Goal: Transaction & Acquisition: Purchase product/service

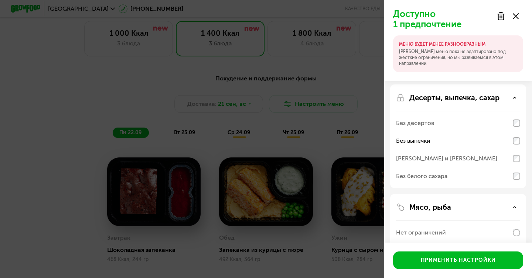
scroll to position [142, 0]
click at [460, 176] on div "Без белого сахара" at bounding box center [458, 176] width 124 height 18
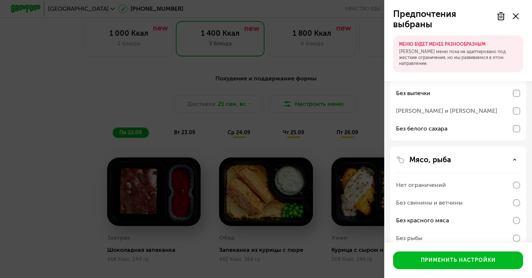
scroll to position [190, 0]
click at [438, 127] on div "Без белого сахара" at bounding box center [421, 128] width 51 height 9
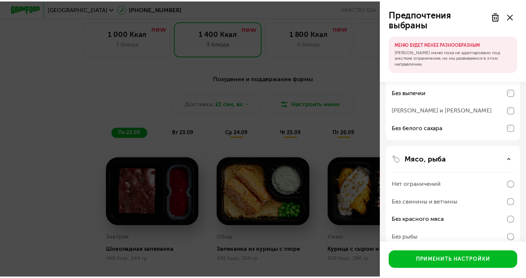
scroll to position [382, 0]
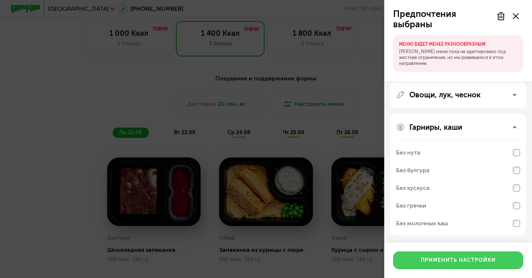
click at [438, 261] on div "Применить настройки" at bounding box center [457, 260] width 75 height 7
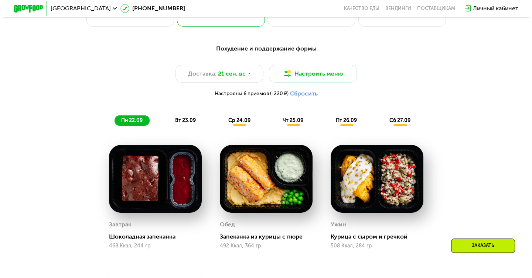
scroll to position [558, 0]
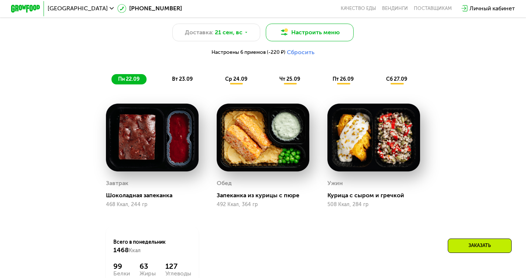
click at [300, 39] on button "Настроить меню" at bounding box center [310, 33] width 88 height 18
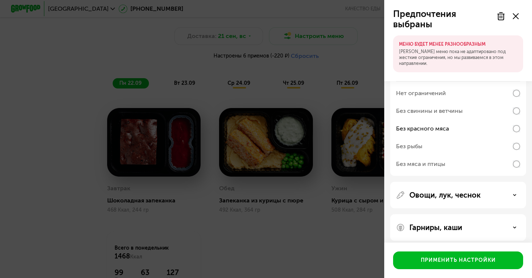
scroll to position [174, 0]
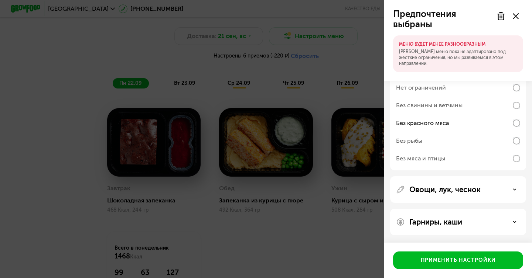
click at [233, 184] on div "Предпочтения выбраны МЕНЮ БУДЕТ МЕНЕЕ РАЗНООБРАЗНЫМ Наше меню пока не адаптиров…" at bounding box center [266, 139] width 532 height 278
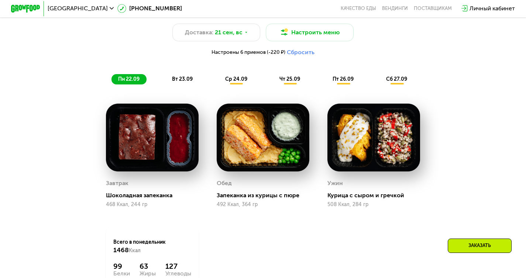
click at [275, 55] on span "Настроены 6 приемов (-220 ₽)" at bounding box center [249, 52] width 74 height 5
click at [299, 56] on button "Сбросить" at bounding box center [301, 52] width 28 height 7
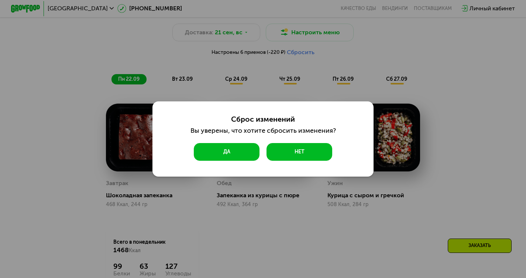
click at [209, 151] on button "Да" at bounding box center [226, 152] width 65 height 18
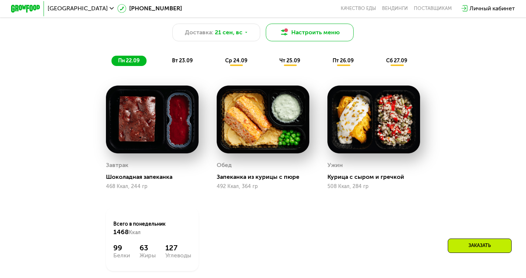
click at [306, 37] on button "Настроить меню" at bounding box center [310, 33] width 88 height 18
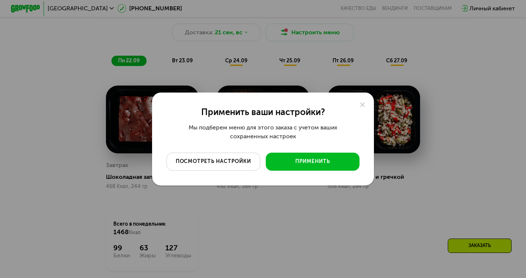
click at [186, 162] on div "посмотреть настройки" at bounding box center [213, 161] width 83 height 7
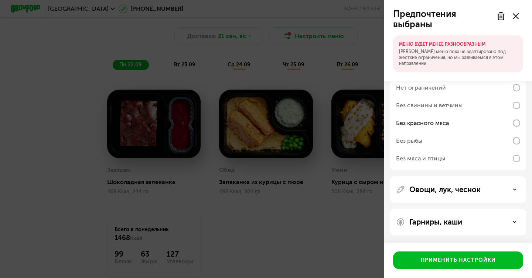
scroll to position [0, 0]
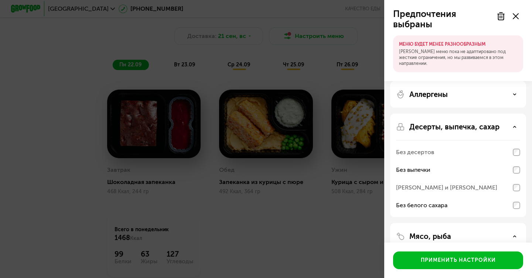
click at [432, 96] on p "Аллергены" at bounding box center [428, 94] width 38 height 9
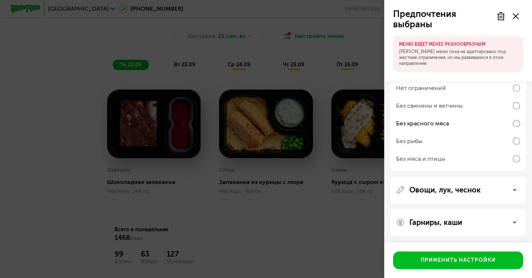
scroll to position [287, 0]
click at [429, 200] on div "Овощи, лук, чеснок" at bounding box center [458, 189] width 136 height 27
click at [437, 192] on p "Овощи, лук, чеснок" at bounding box center [444, 189] width 71 height 9
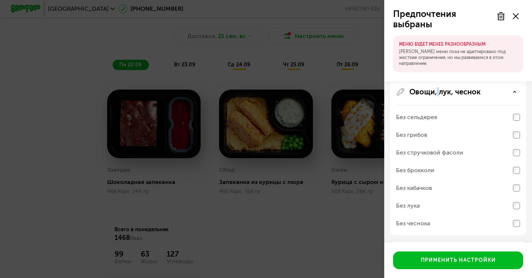
scroll to position [417, 0]
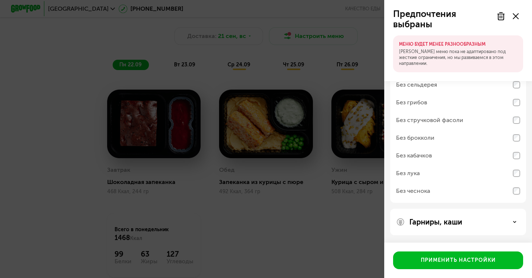
click at [427, 223] on p "Гарниры, каши" at bounding box center [435, 222] width 53 height 9
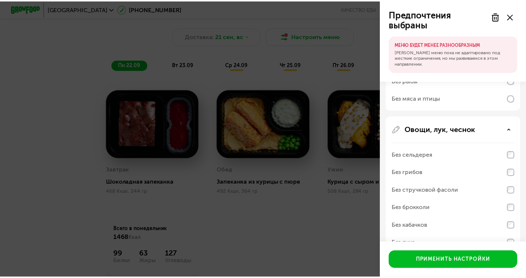
scroll to position [294, 0]
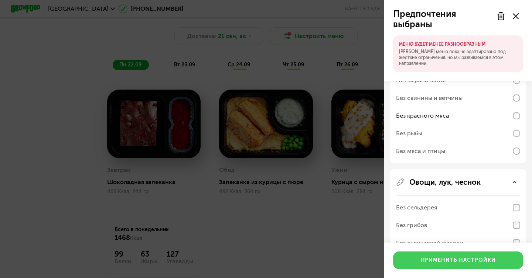
click at [427, 260] on div "Применить настройки" at bounding box center [457, 260] width 75 height 7
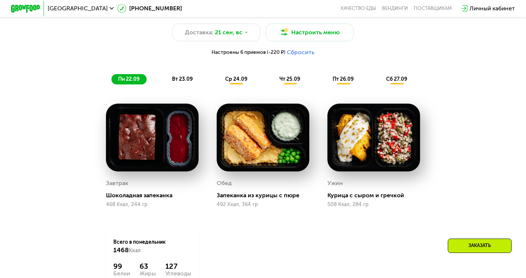
click at [236, 85] on div "ср 24.09" at bounding box center [237, 79] width 36 height 10
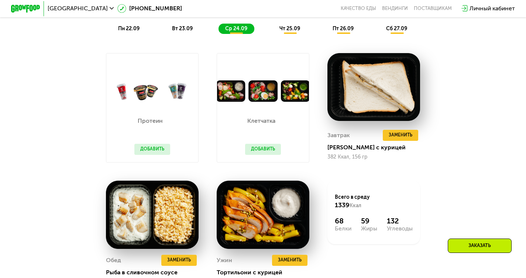
scroll to position [593, 0]
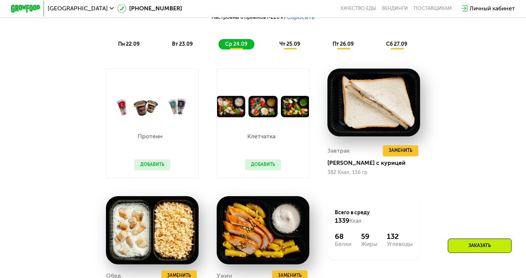
click at [257, 170] on button "Добавить" at bounding box center [263, 164] width 36 height 11
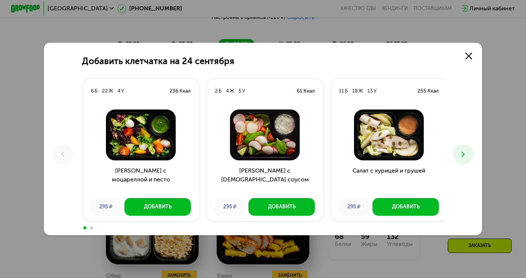
click at [90, 228] on span at bounding box center [91, 228] width 3 height 3
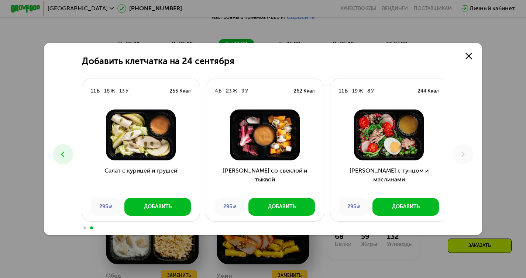
click at [503, 149] on div "Добавить клетчатка на [DATE] 6 Б 22 Ж 4 У 236 Ккал Салат с моцареллой и песто 2…" at bounding box center [263, 139] width 526 height 278
click at [472, 55] on icon at bounding box center [468, 56] width 7 height 7
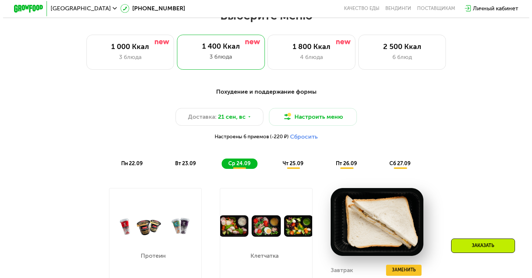
scroll to position [452, 0]
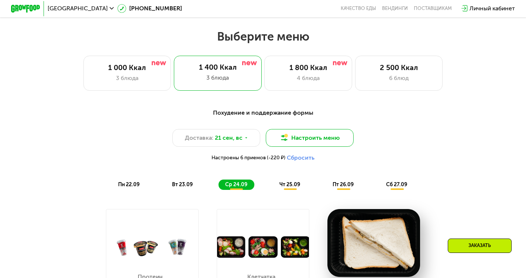
click at [309, 144] on button "Настроить меню" at bounding box center [310, 138] width 88 height 18
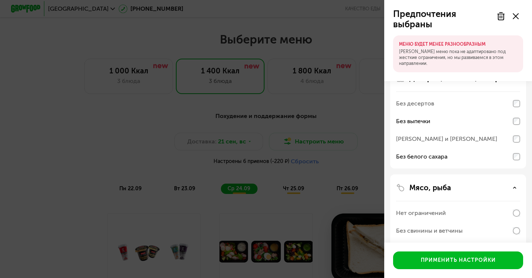
scroll to position [49, 0]
click at [458, 138] on div "[PERSON_NAME] и [PERSON_NAME]" at bounding box center [446, 138] width 101 height 9
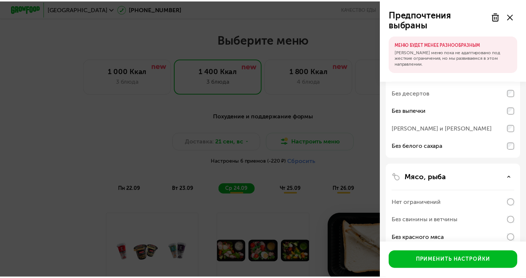
scroll to position [59, 0]
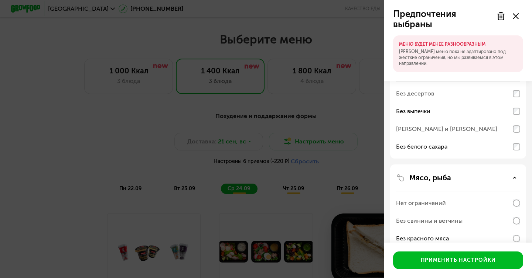
click at [439, 148] on div "Без белого сахара" at bounding box center [421, 146] width 51 height 9
click at [435, 130] on div "[PERSON_NAME] и [PERSON_NAME]" at bounding box center [446, 129] width 101 height 9
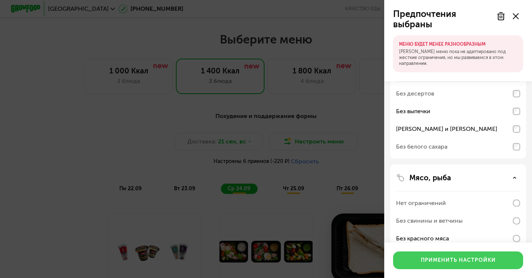
click at [438, 265] on button "Применить настройки" at bounding box center [458, 261] width 130 height 18
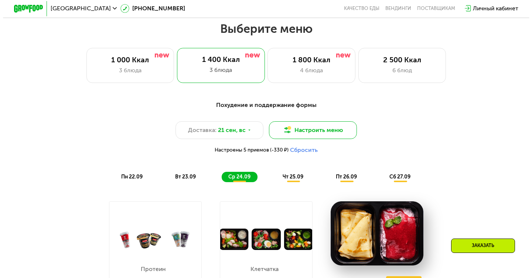
scroll to position [461, 0]
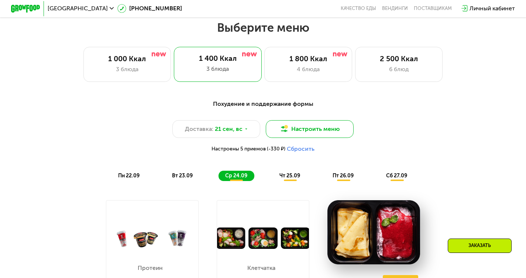
click at [315, 135] on button "Настроить меню" at bounding box center [310, 129] width 88 height 18
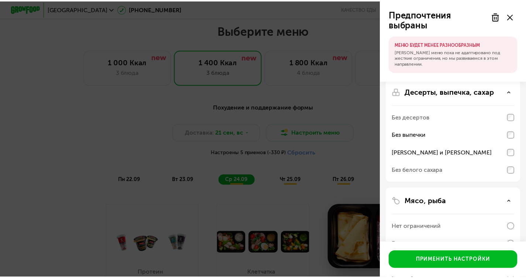
scroll to position [34, 0]
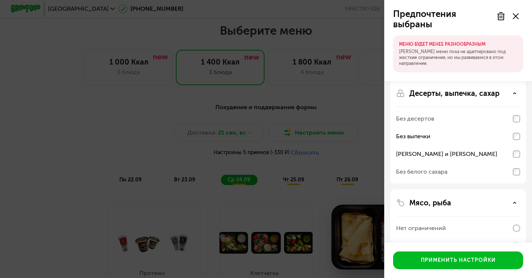
click at [423, 136] on div "Без выпечки" at bounding box center [413, 136] width 34 height 9
click at [423, 135] on div "Без выпечки" at bounding box center [413, 136] width 34 height 9
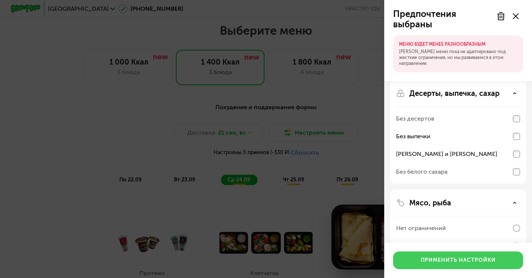
click at [432, 262] on div "Применить настройки" at bounding box center [457, 260] width 75 height 7
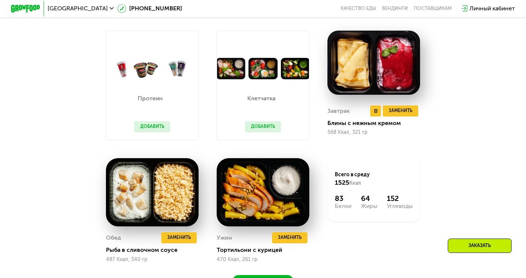
scroll to position [651, 0]
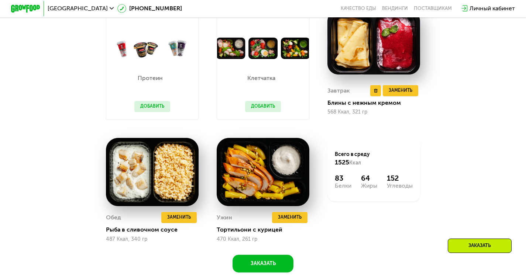
click at [360, 60] on img at bounding box center [373, 42] width 93 height 64
click at [313, 51] on div "Клетчатка Добавить" at bounding box center [262, 65] width 111 height 128
click at [339, 107] on div "Блины с нежным кремом" at bounding box center [376, 102] width 99 height 7
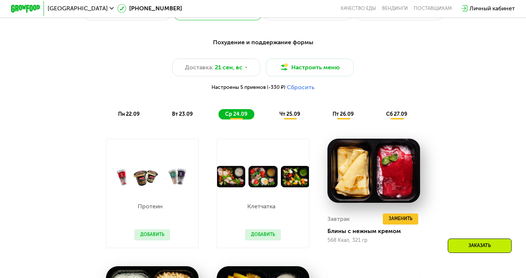
scroll to position [452, 0]
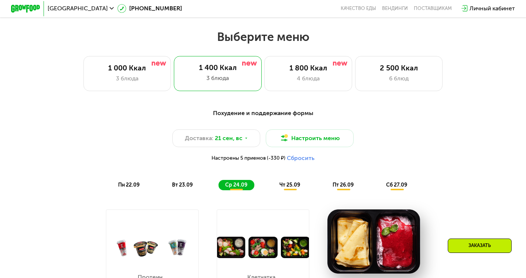
click at [280, 188] on span "чт 25.09" at bounding box center [289, 185] width 21 height 6
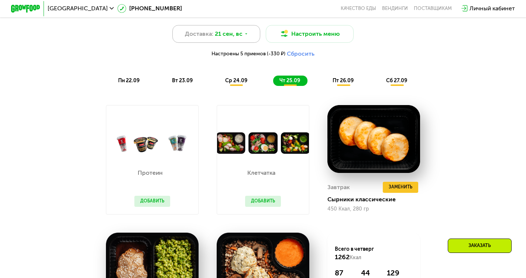
scroll to position [540, 0]
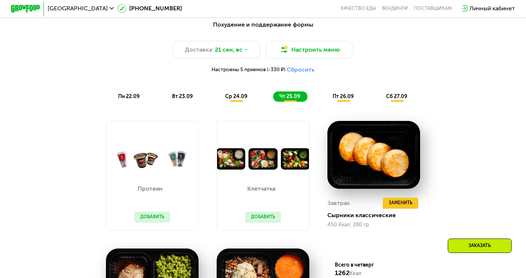
click at [360, 101] on div "пт 26.09" at bounding box center [343, 97] width 35 height 10
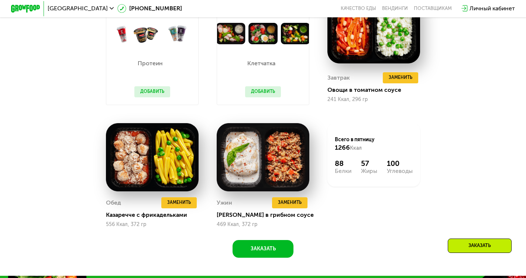
scroll to position [673, 0]
